Goal: Information Seeking & Learning: Learn about a topic

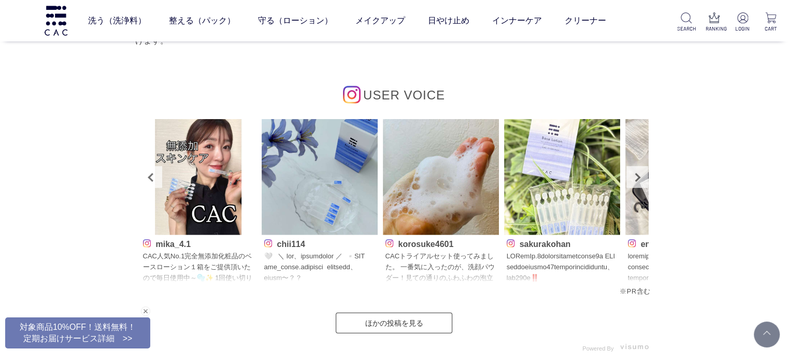
scroll to position [3110, 0]
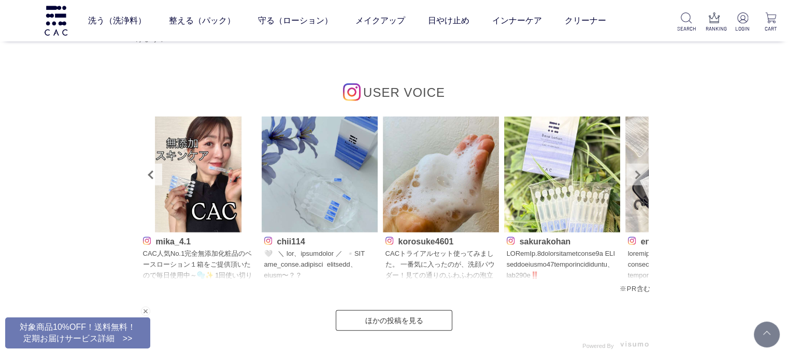
click at [634, 172] on link "Next" at bounding box center [638, 175] width 22 height 22
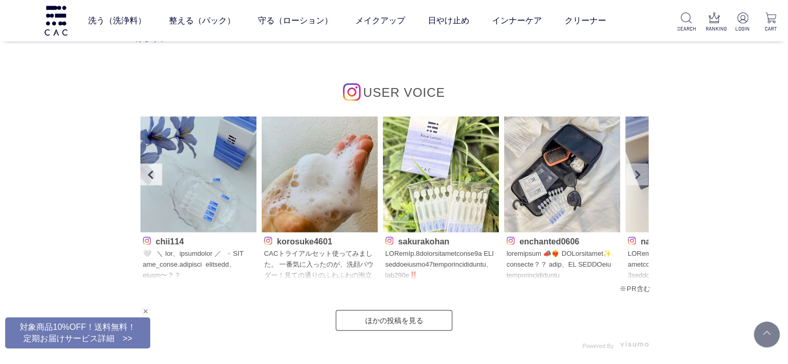
click at [634, 172] on link "Next" at bounding box center [638, 175] width 22 height 22
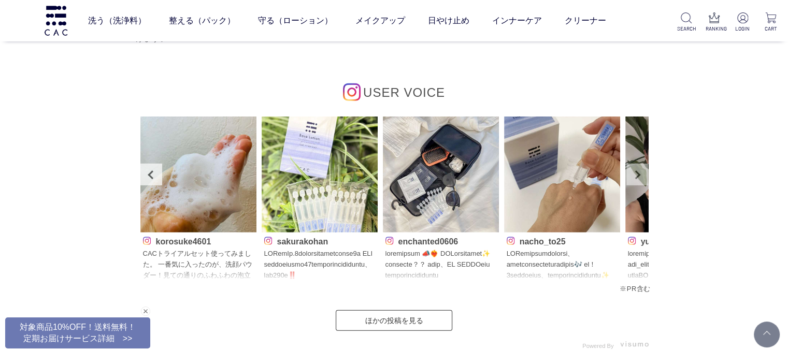
click at [634, 172] on link "Next" at bounding box center [638, 175] width 22 height 22
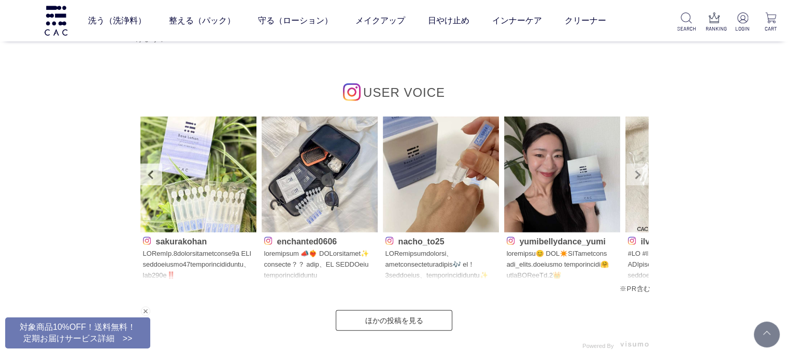
click at [634, 172] on link "Next" at bounding box center [638, 175] width 22 height 22
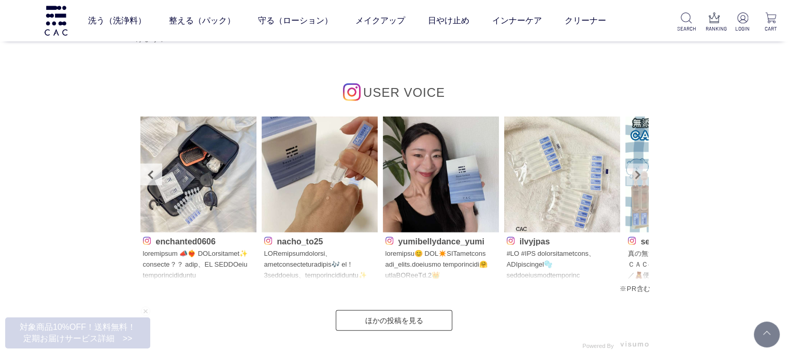
click at [634, 172] on link "Next" at bounding box center [638, 175] width 22 height 22
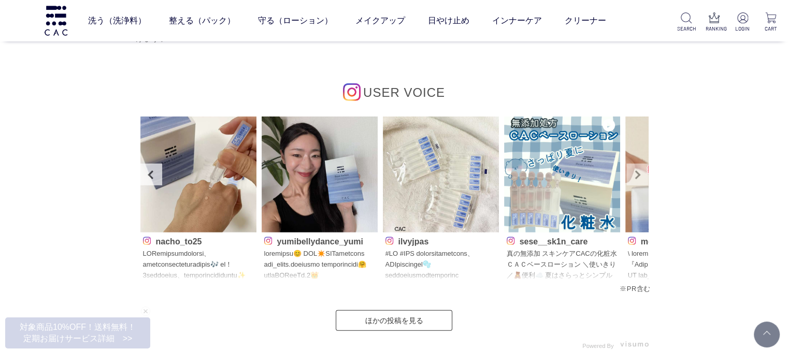
click at [634, 172] on link "Next" at bounding box center [638, 175] width 22 height 22
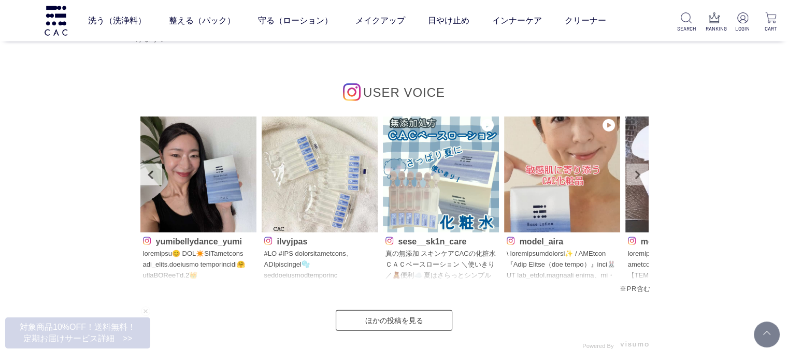
click at [634, 172] on link "Next" at bounding box center [638, 175] width 22 height 22
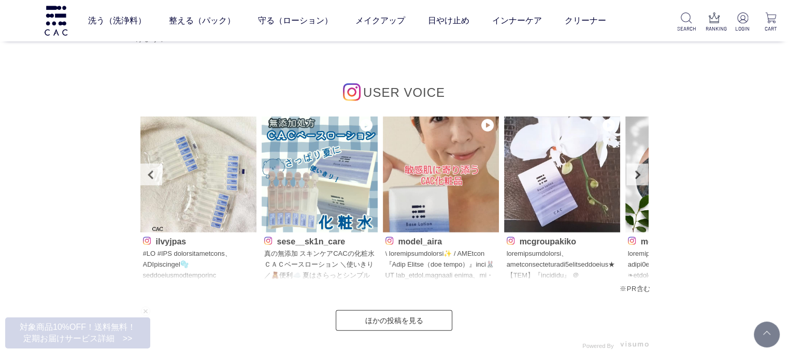
click at [169, 78] on div "USER VOICE 39yo_yo kaycs25 yangmi_219" at bounding box center [394, 199] width 513 height 301
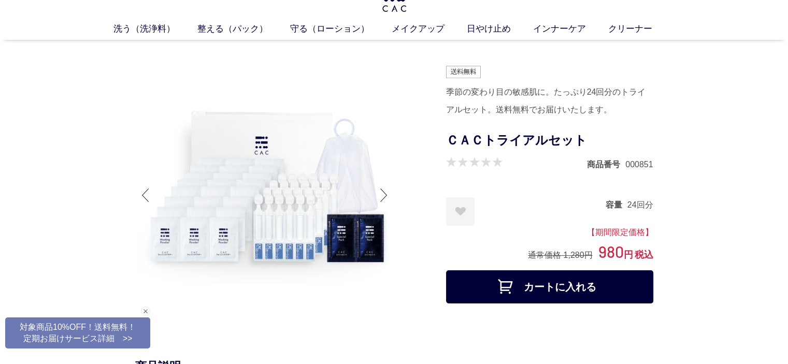
scroll to position [0, 0]
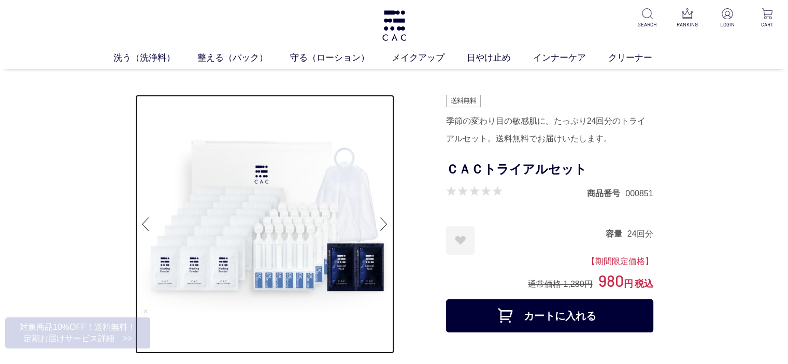
click at [391, 132] on img at bounding box center [264, 224] width 259 height 259
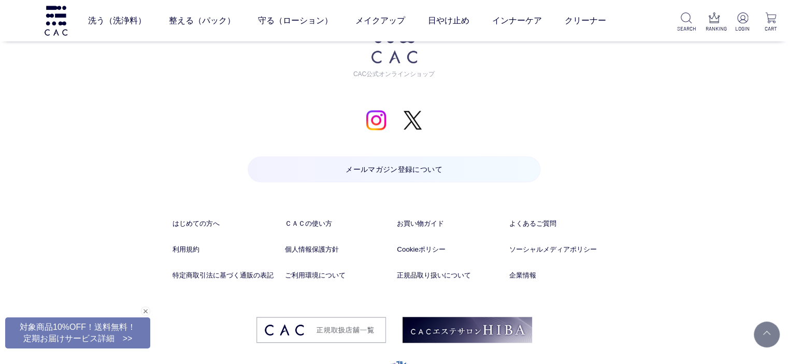
scroll to position [4877, 0]
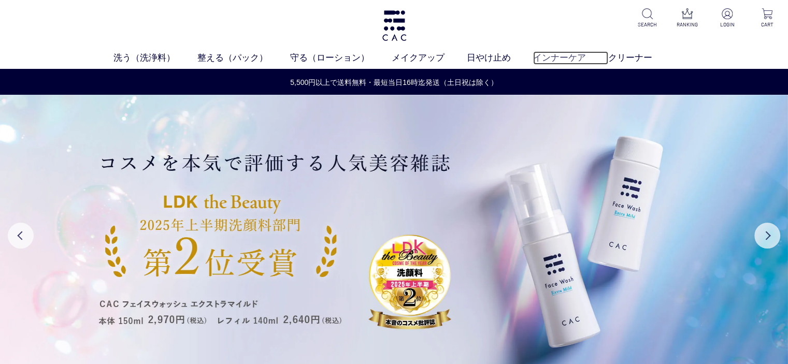
click at [543, 58] on link "インナーケア" at bounding box center [570, 57] width 75 height 13
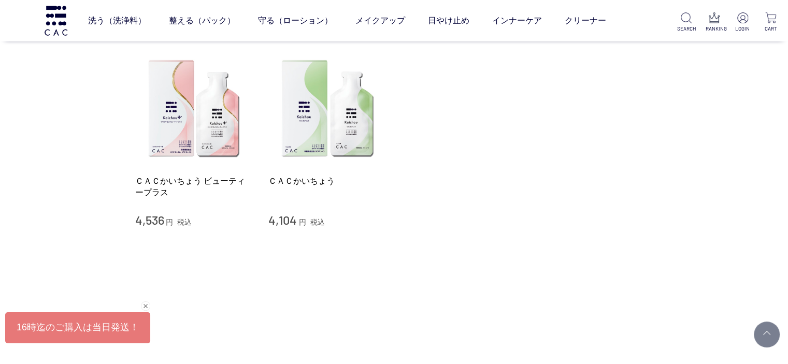
scroll to position [207, 0]
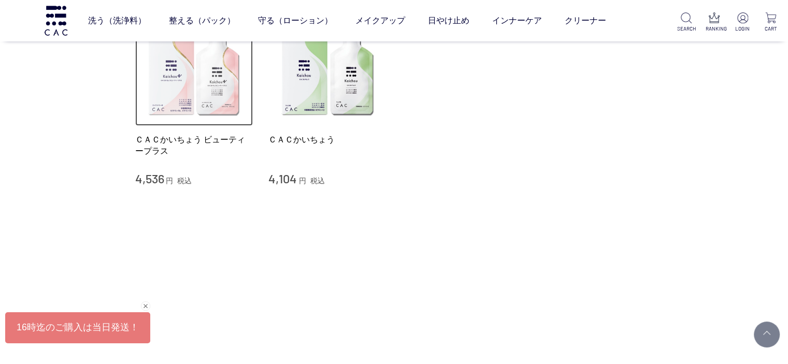
click at [214, 107] on img at bounding box center [194, 67] width 118 height 118
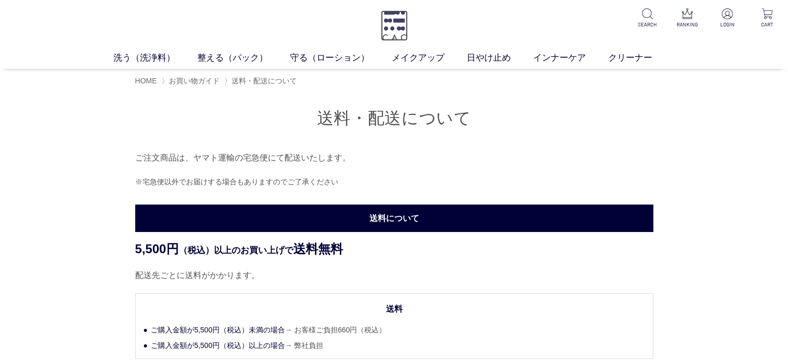
click at [400, 24] on img at bounding box center [394, 25] width 27 height 31
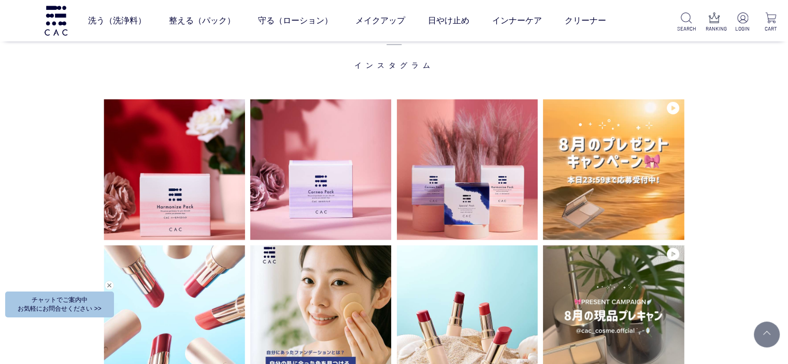
scroll to position [2695, 0]
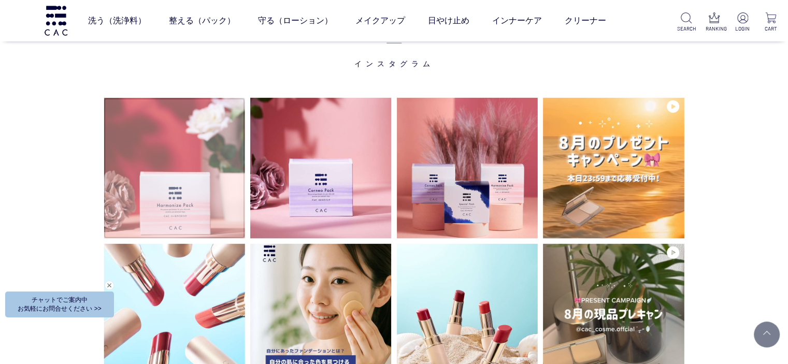
click at [162, 158] on video at bounding box center [175, 168] width 142 height 142
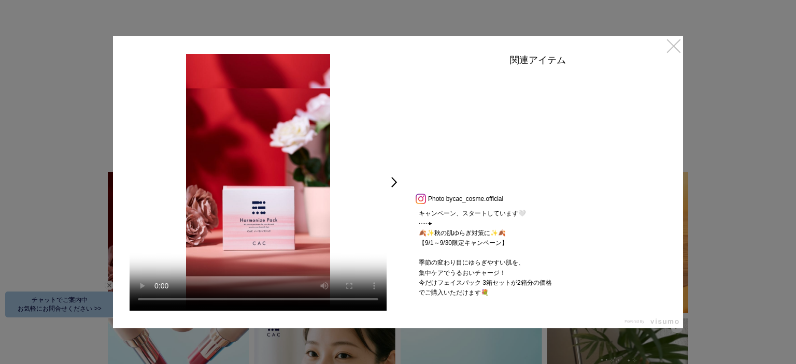
click at [674, 49] on link "×" at bounding box center [674, 45] width 19 height 19
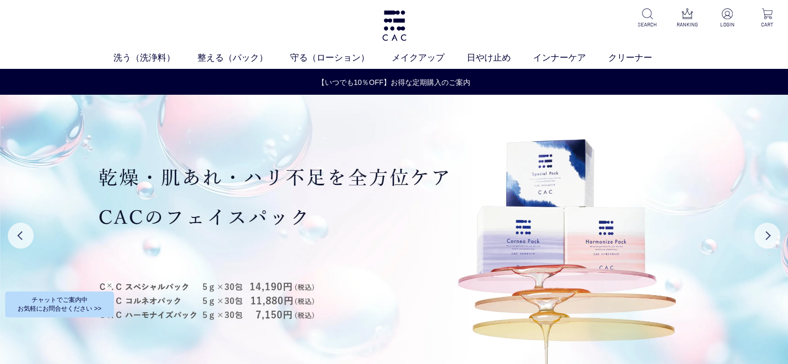
click at [108, 284] on div "閉じる" at bounding box center [109, 285] width 9 height 9
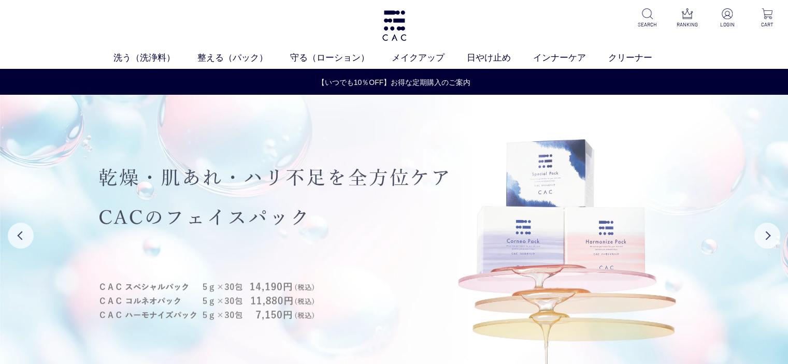
scroll to position [104, 0]
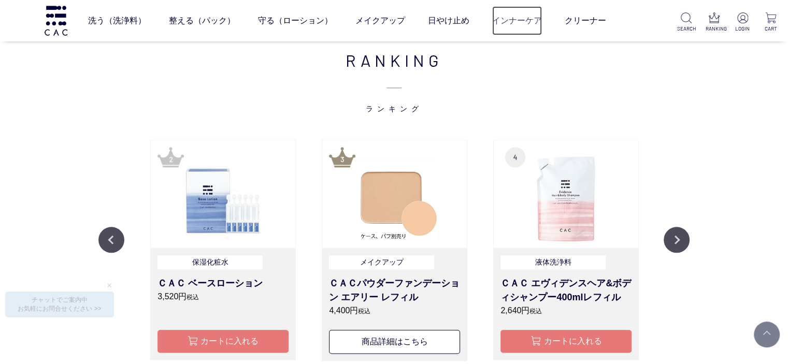
click at [527, 20] on link "インナーケア" at bounding box center [517, 20] width 50 height 29
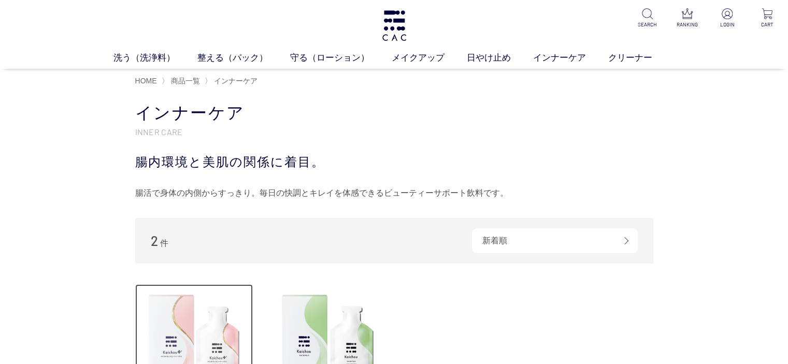
click at [191, 335] on img at bounding box center [194, 344] width 118 height 118
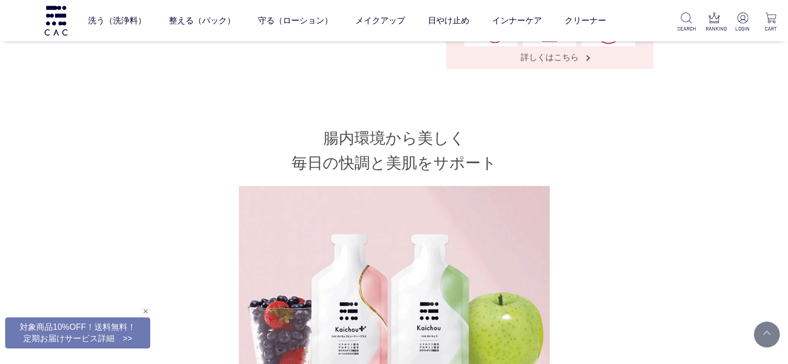
scroll to position [415, 0]
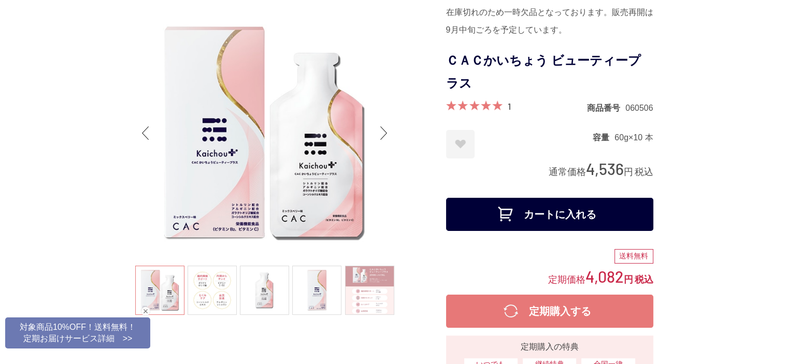
scroll to position [0, 0]
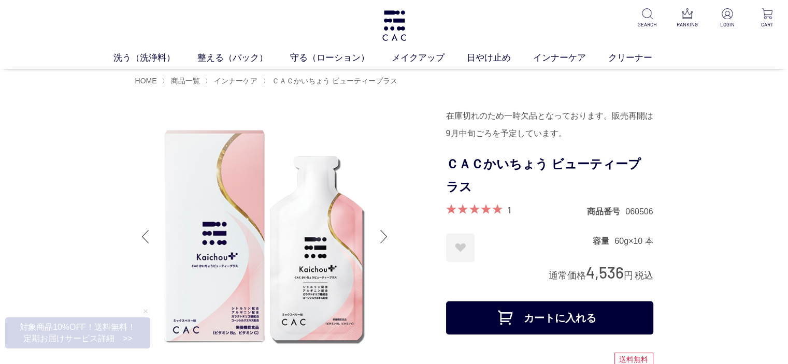
click at [421, 34] on div "洗う（洗浄料） 液体洗浄料 パウダー洗浄料 泡洗顔料 グッズ 整える（パック） フェイスパック ヘアパック 守る（ローション） 保湿化粧水 柔軟化粧水 美容液…" at bounding box center [394, 34] width 788 height 69
click at [396, 33] on img at bounding box center [394, 25] width 27 height 31
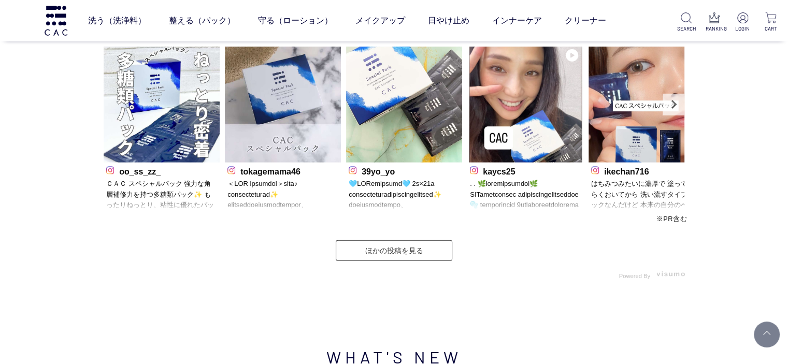
scroll to position [3473, 0]
